Goal: Transaction & Acquisition: Purchase product/service

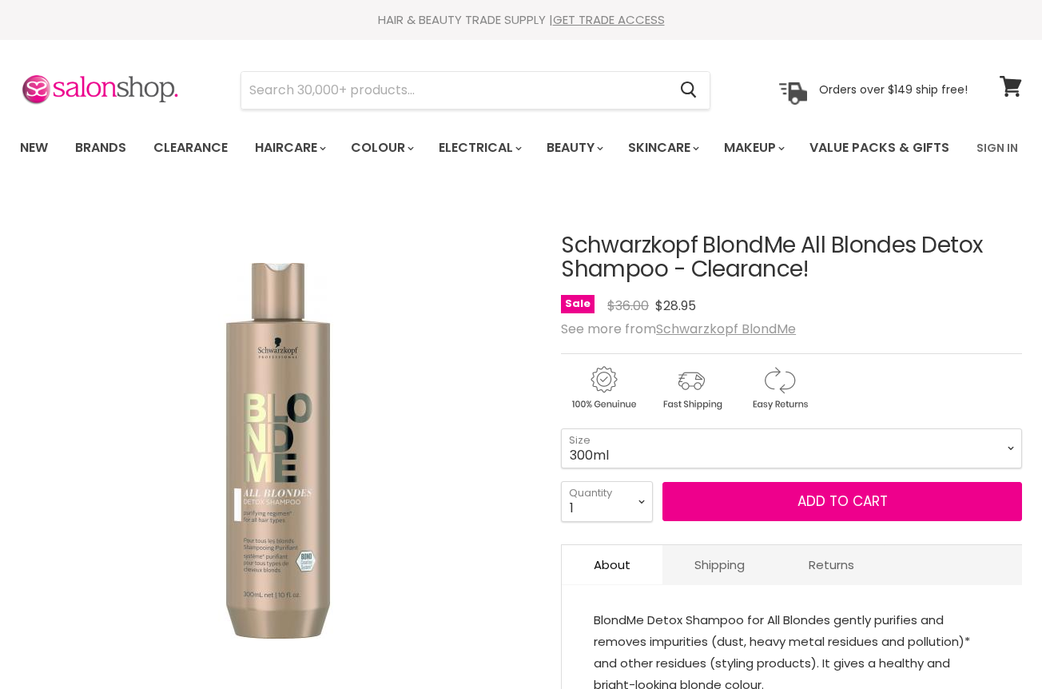
click at [328, 88] on input "Search" at bounding box center [454, 90] width 426 height 37
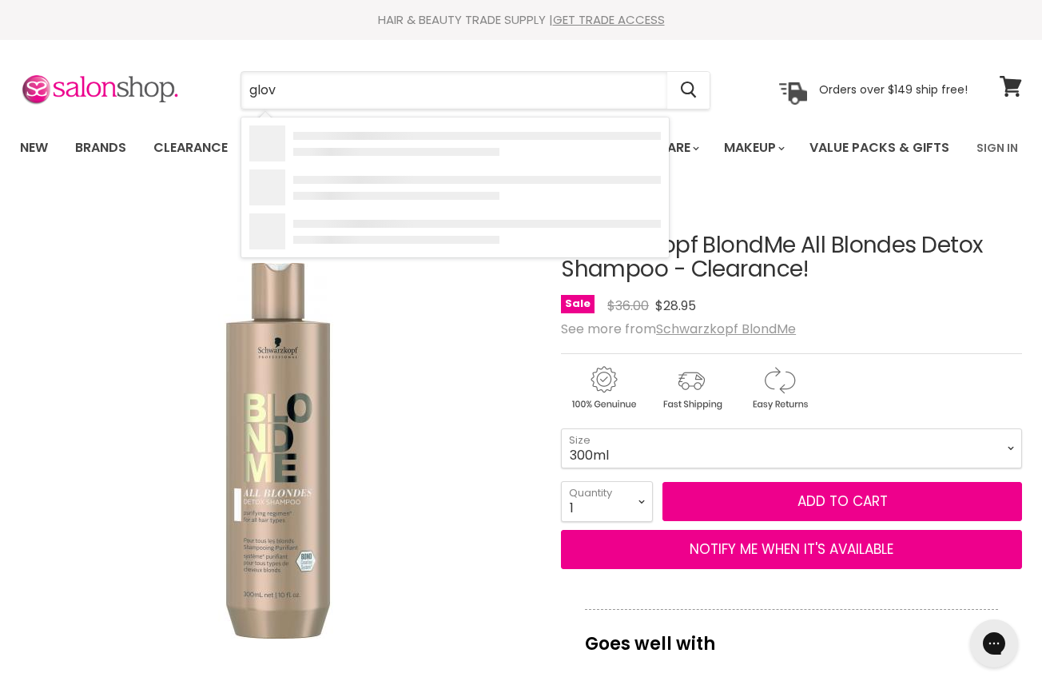
type input "glove"
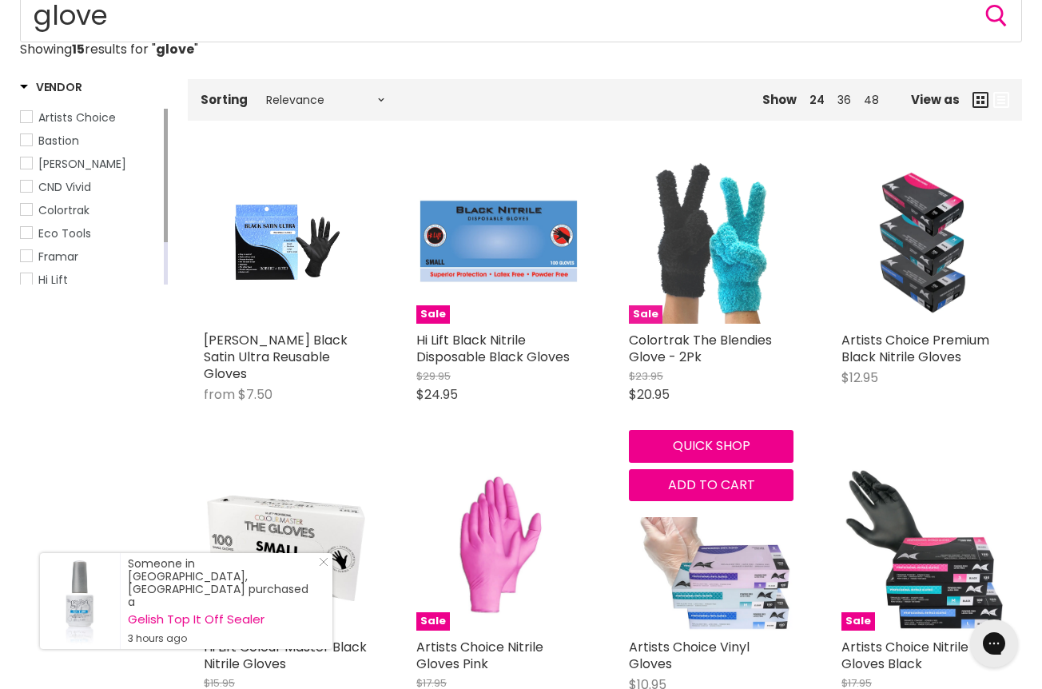
scroll to position [203, 1]
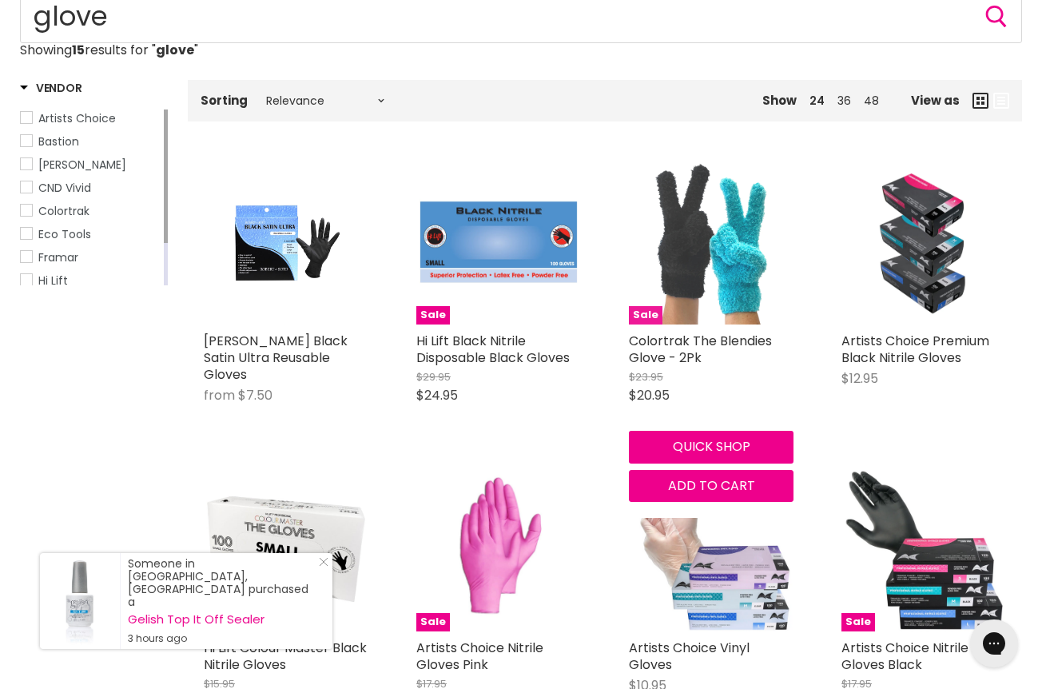
click at [723, 297] on img "Main content" at bounding box center [711, 242] width 165 height 165
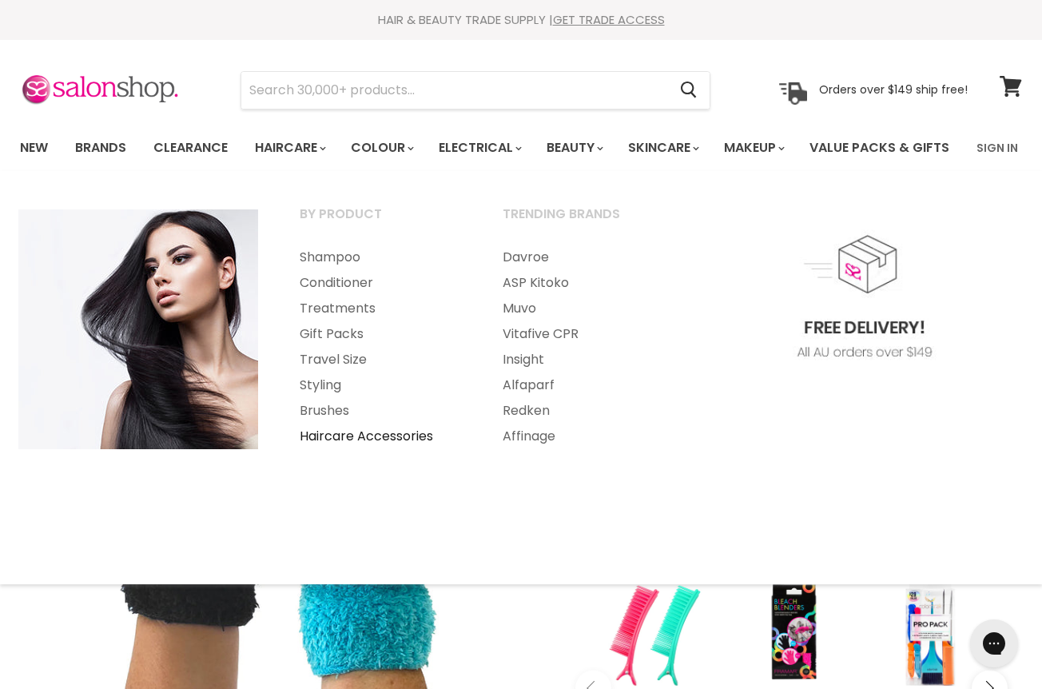
click at [382, 449] on link "Haircare Accessories" at bounding box center [380, 437] width 200 height 26
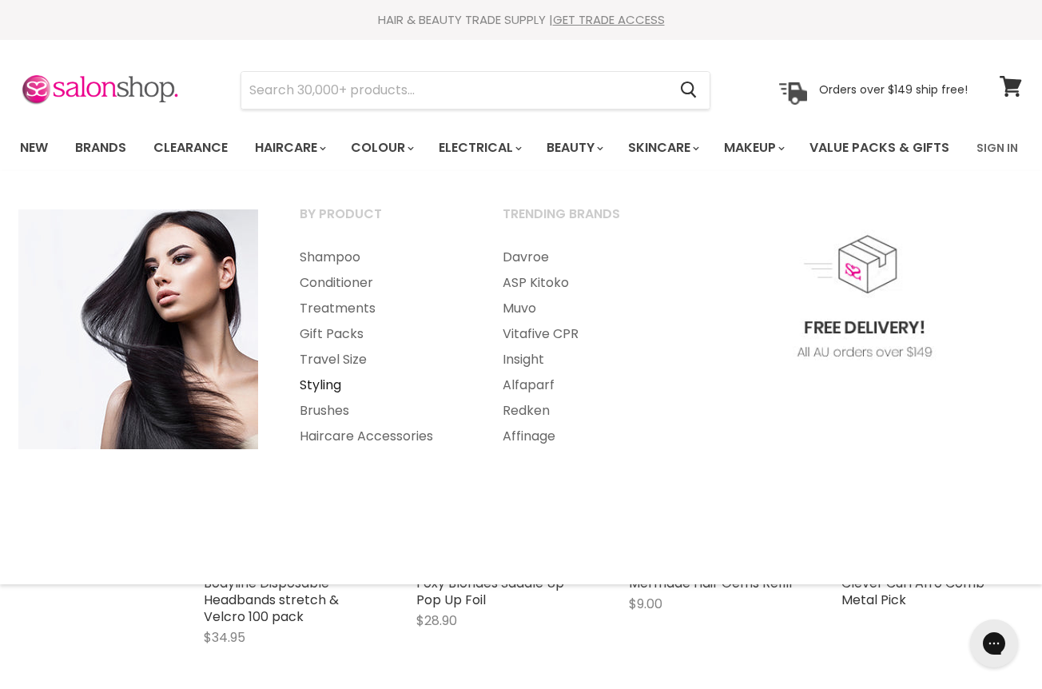
click at [299, 398] on link "Styling" at bounding box center [380, 385] width 200 height 26
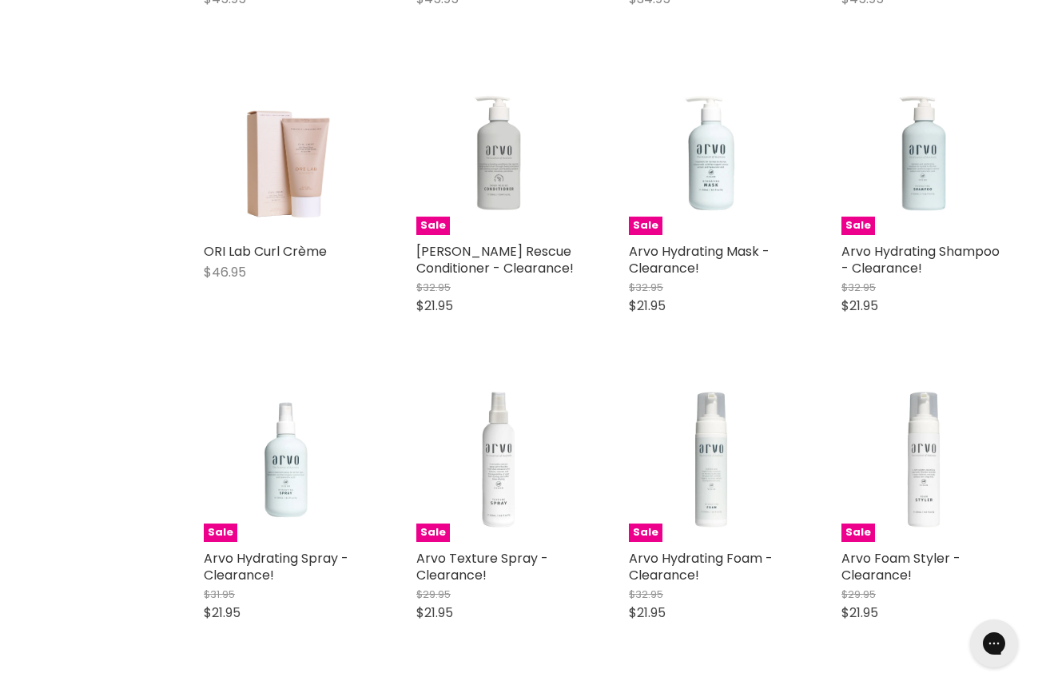
scroll to position [2973, 0]
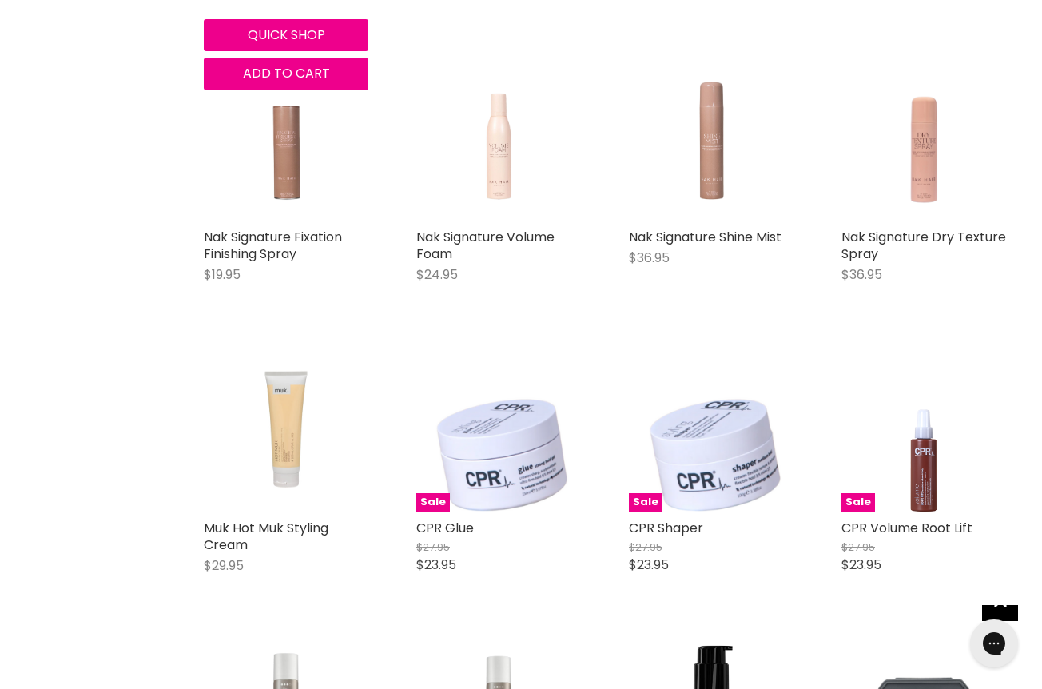
scroll to position [3670, 0]
